Goal: Register for event/course

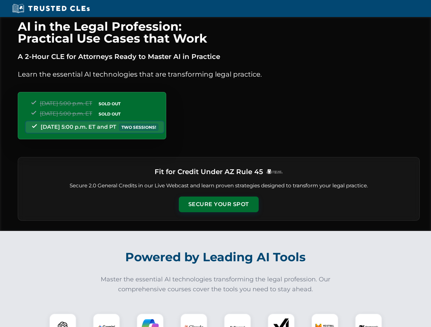
click at [218, 205] on button "Secure Your Spot" at bounding box center [219, 205] width 80 height 16
click at [63, 321] on img at bounding box center [63, 328] width 20 height 20
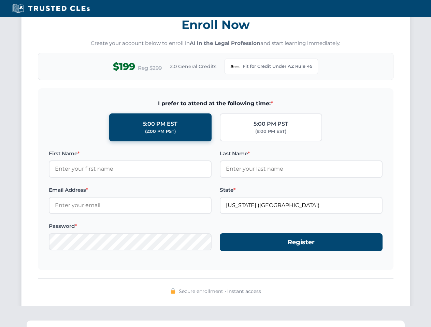
scroll to position [665, 0]
